Goal: Information Seeking & Learning: Learn about a topic

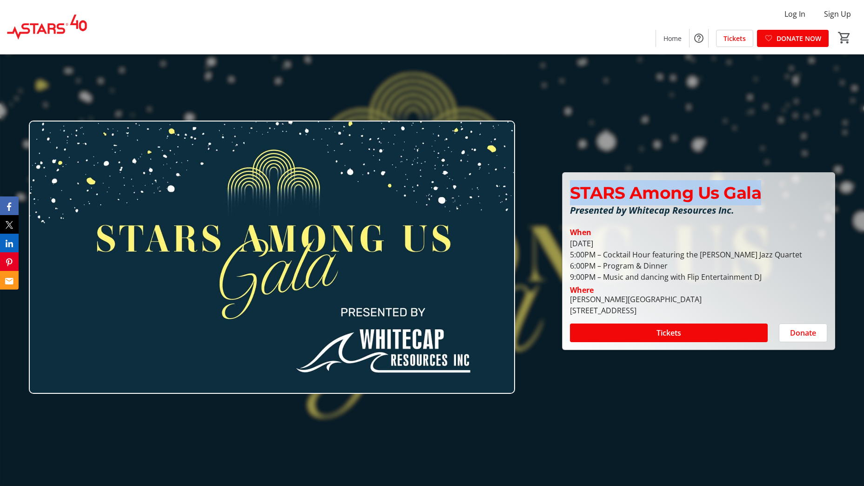
drag, startPoint x: 769, startPoint y: 187, endPoint x: 565, endPoint y: 188, distance: 203.8
click at [565, 188] on div "STARS Among Us Gala Presented by Whitecap Resources Inc." at bounding box center [698, 201] width 269 height 43
copy span "STARS Among Us Gala"
click at [303, 255] on img at bounding box center [272, 258] width 486 height 274
click at [510, 157] on img at bounding box center [272, 258] width 486 height 274
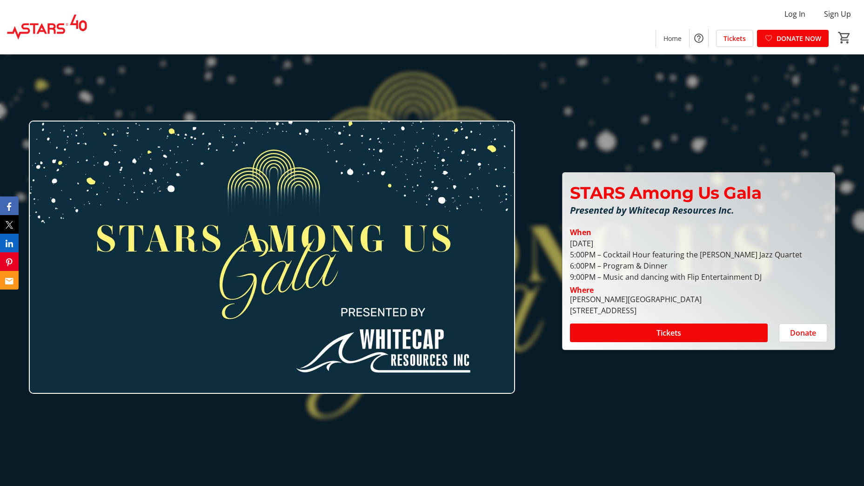
click at [613, 114] on div at bounding box center [432, 243] width 864 height 486
click at [302, 329] on img at bounding box center [272, 258] width 486 height 274
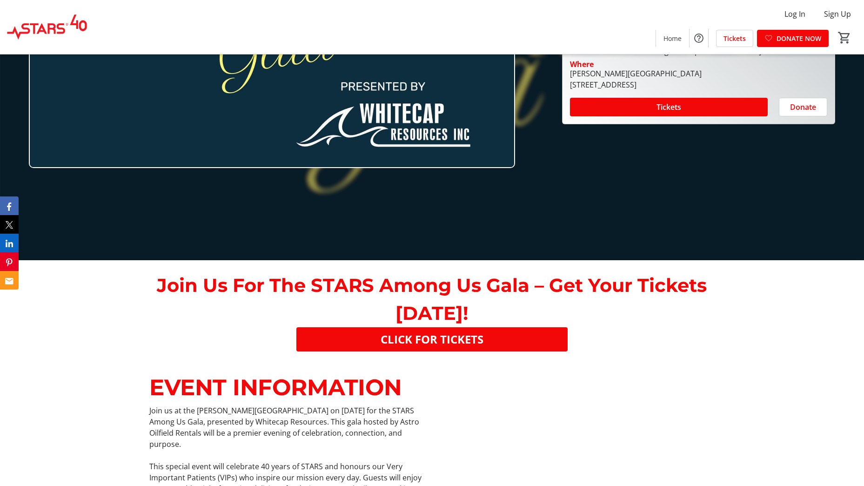
scroll to position [419, 0]
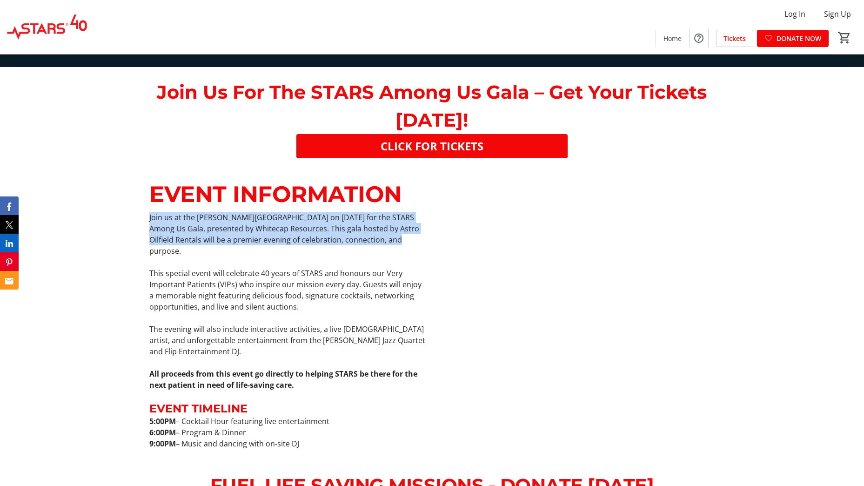
drag, startPoint x: 381, startPoint y: 234, endPoint x: 109, endPoint y: 220, distance: 271.7
click at [109, 220] on div "EVENT INFORMATION Join us at the Tara Centre on October 25, 2025 for the STARS …" at bounding box center [432, 314] width 864 height 291
click at [306, 233] on p "Join us at the [PERSON_NAME][GEOGRAPHIC_DATA] on [DATE] for the STARS Among Us …" at bounding box center [287, 234] width 277 height 45
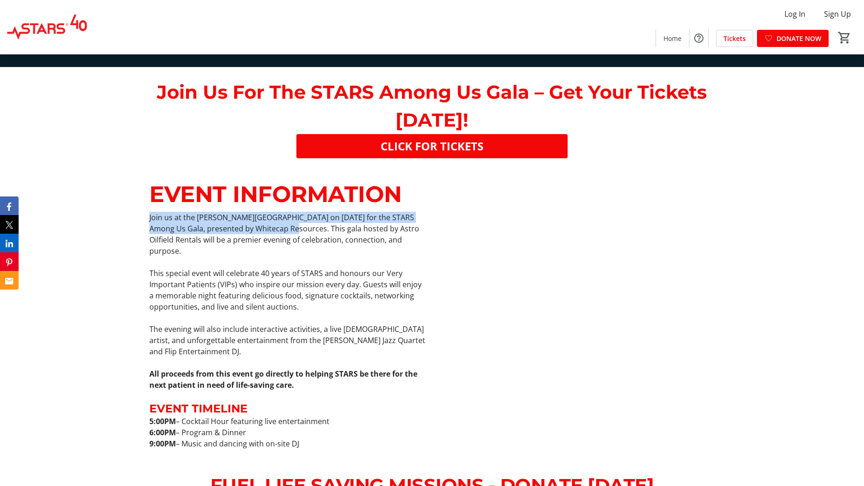
drag, startPoint x: 142, startPoint y: 214, endPoint x: 272, endPoint y: 232, distance: 131.5
click at [272, 232] on div "EVENT INFORMATION Join us at the Tara Centre on October 25, 2025 for the STARS …" at bounding box center [432, 314] width 864 height 291
drag, startPoint x: 272, startPoint y: 232, endPoint x: 265, endPoint y: 231, distance: 7.5
copy p "Join us at the Tara Centre on October 25, 2025 for the STARS Among Us Gala, pre…"
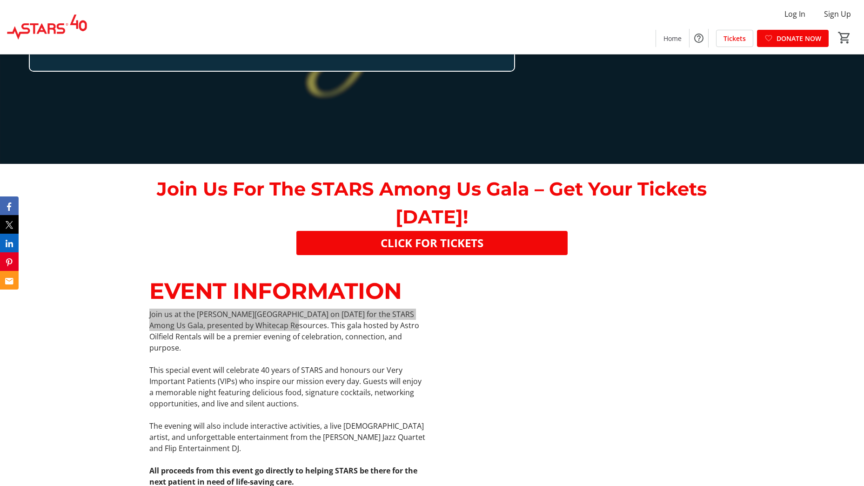
scroll to position [326, 0]
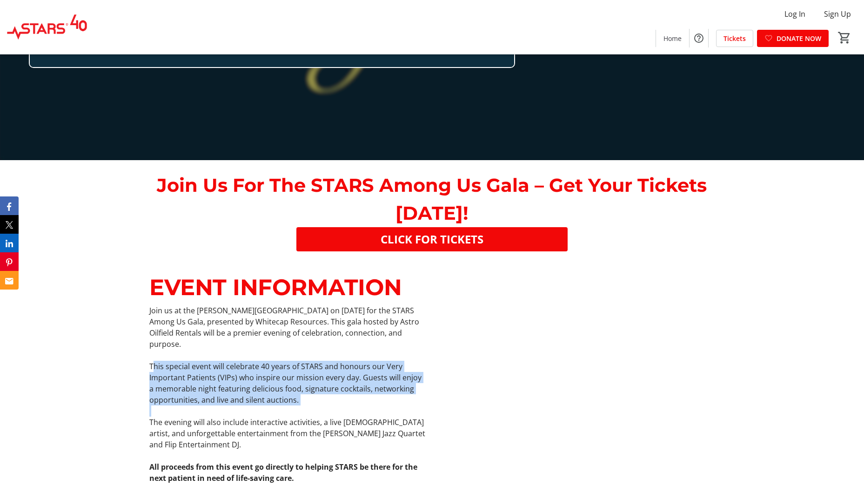
drag, startPoint x: 152, startPoint y: 356, endPoint x: 241, endPoint y: 396, distance: 97.1
click at [241, 396] on div "Join us at the Tara Centre on October 25, 2025 for the STARS Among Us Gala, pre…" at bounding box center [287, 423] width 277 height 237
drag, startPoint x: 241, startPoint y: 396, endPoint x: 286, endPoint y: 388, distance: 45.9
click at [286, 388] on p "This special event will celebrate 40 years of STARS and honours our Very Import…" at bounding box center [287, 383] width 277 height 45
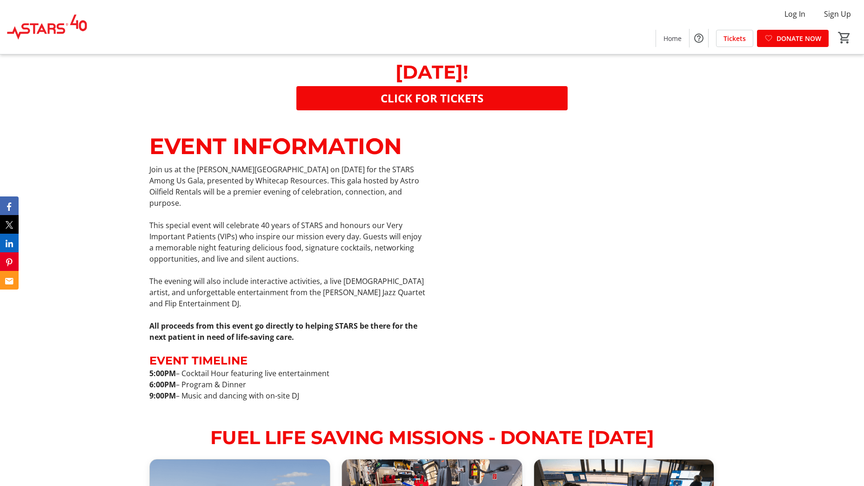
scroll to position [512, 0]
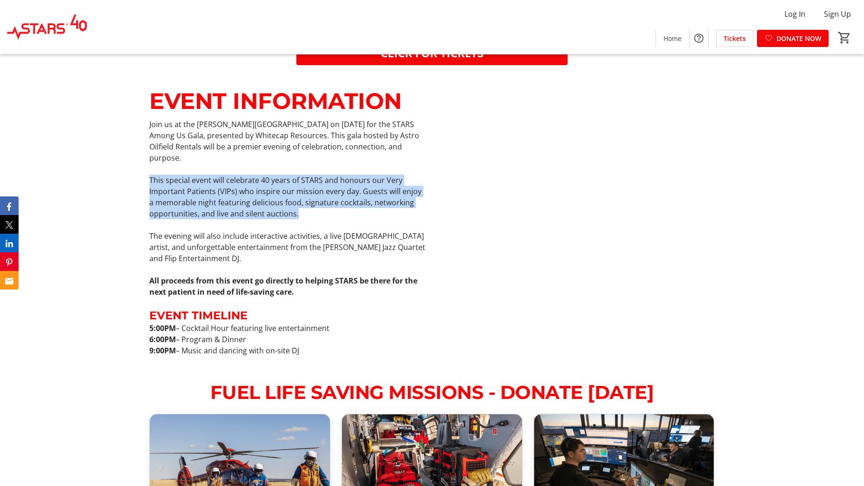
drag, startPoint x: 141, startPoint y: 167, endPoint x: 310, endPoint y: 202, distance: 172.7
click at [310, 202] on div "EVENT INFORMATION Join us at the Tara Centre on October 25, 2025 for the STARS …" at bounding box center [432, 221] width 864 height 291
copy p "This special event will celebrate 40 years of STARS and honours our Very Import…"
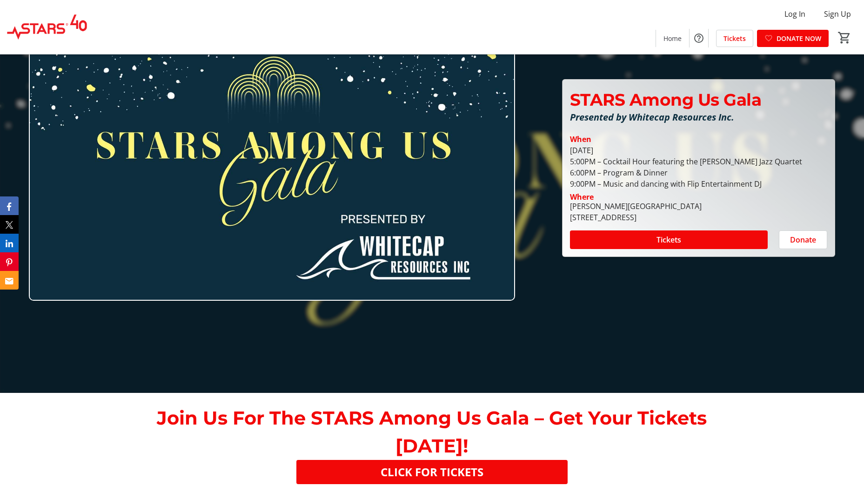
scroll to position [0, 0]
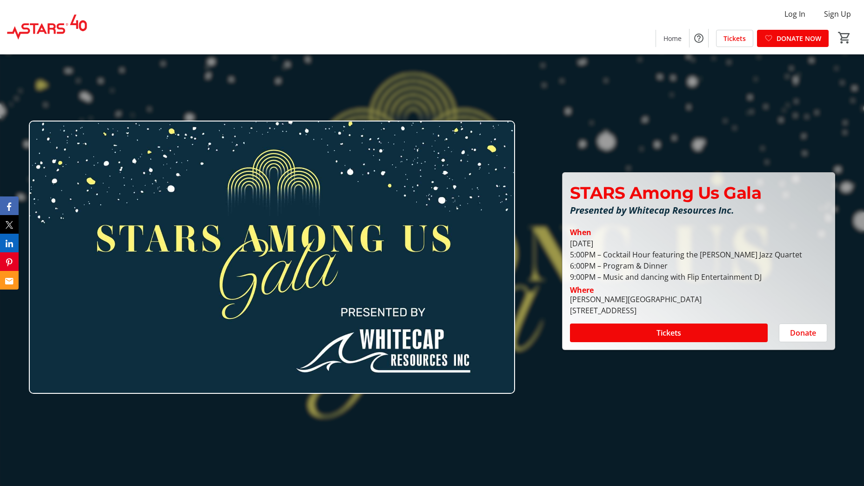
click at [333, 305] on img at bounding box center [272, 258] width 486 height 274
drag, startPoint x: 375, startPoint y: 250, endPoint x: 269, endPoint y: 334, distance: 134.4
click at [269, 334] on img at bounding box center [272, 258] width 486 height 274
drag, startPoint x: 244, startPoint y: 266, endPoint x: 172, endPoint y: 312, distance: 85.2
click at [172, 312] on img at bounding box center [272, 258] width 486 height 274
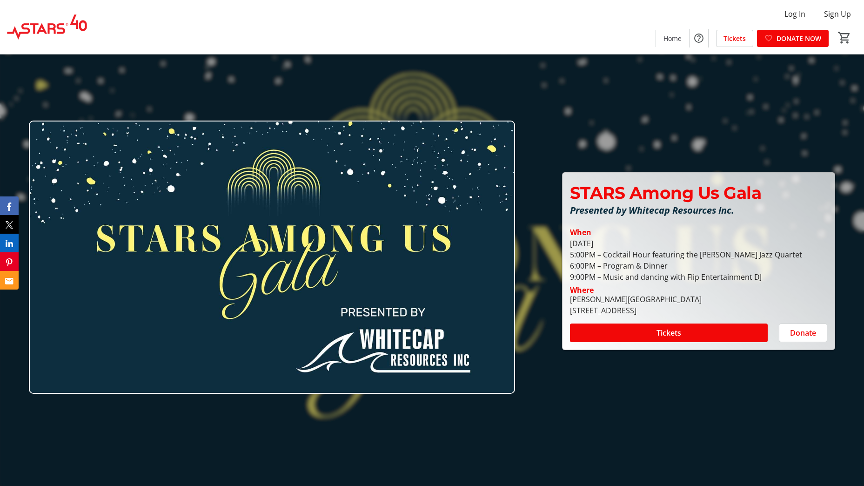
click at [564, 92] on div at bounding box center [432, 243] width 864 height 486
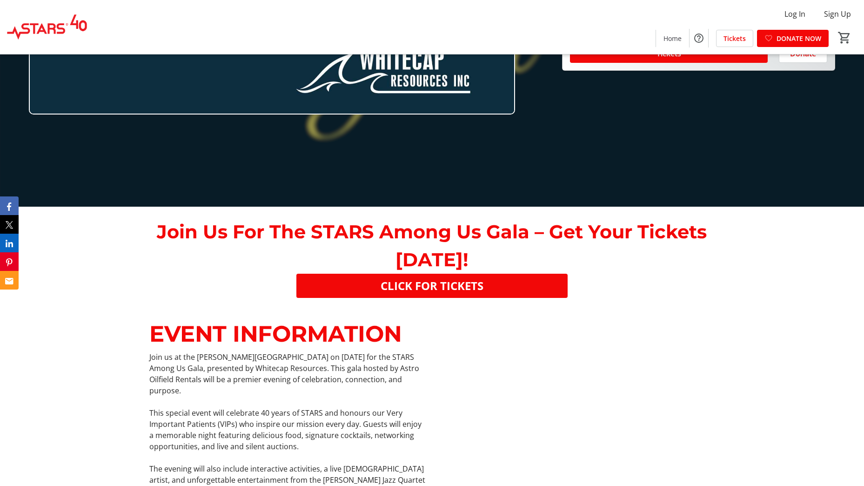
scroll to position [47, 0]
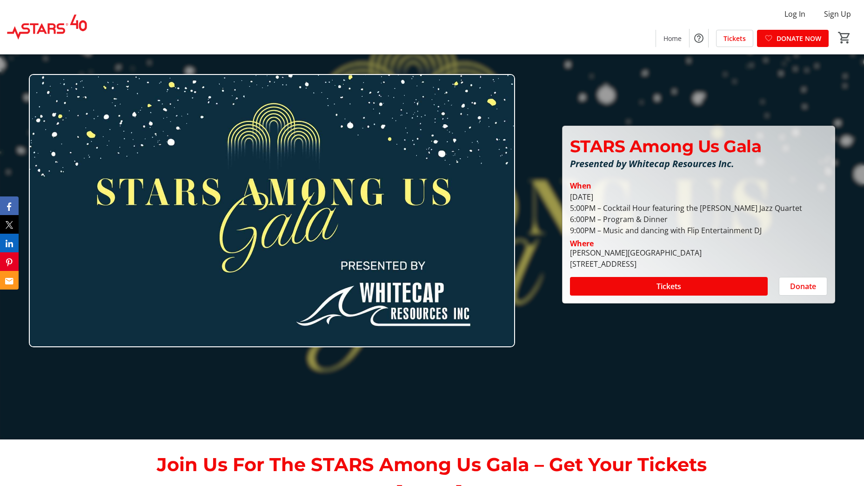
click at [484, 338] on img at bounding box center [272, 211] width 486 height 274
